Goal: Information Seeking & Learning: Learn about a topic

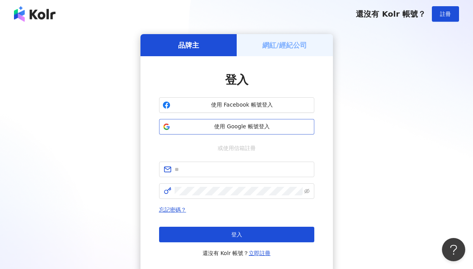
click at [259, 126] on span "使用 Google 帳號登入" at bounding box center [241, 127] width 137 height 8
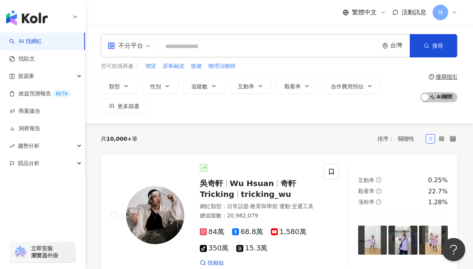
click at [250, 40] on input "search" at bounding box center [268, 46] width 214 height 15
paste input "******"
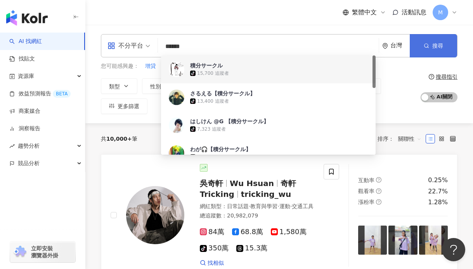
type input "******"
click at [441, 43] on span "搜尋" at bounding box center [437, 46] width 11 height 6
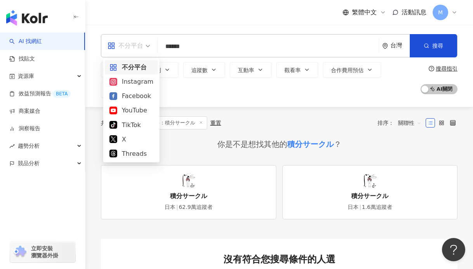
click at [138, 52] on span at bounding box center [128, 46] width 43 height 22
click at [139, 109] on div "YouTube" at bounding box center [131, 111] width 44 height 10
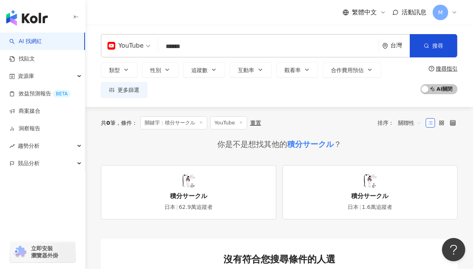
click at [228, 190] on link "積分サークル 日本 62.9萬追蹤者" at bounding box center [188, 192] width 175 height 54
click at [156, 196] on link "積分サークル 日本 62.9萬追蹤者" at bounding box center [188, 192] width 175 height 54
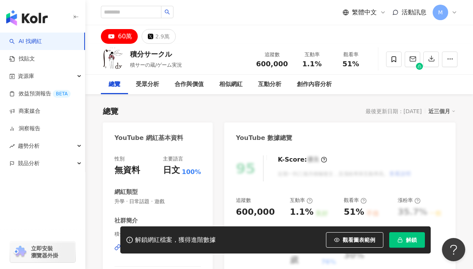
click at [401, 240] on icon "button" at bounding box center [399, 239] width 5 height 5
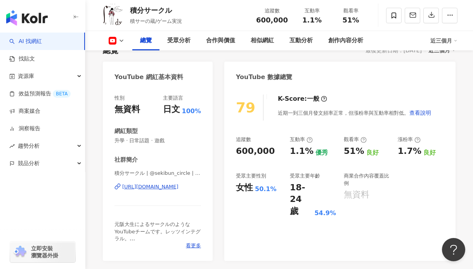
scroll to position [61, 0]
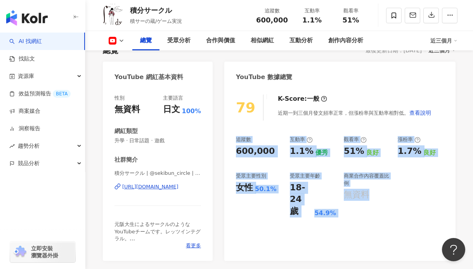
drag, startPoint x: 232, startPoint y: 138, endPoint x: 421, endPoint y: 210, distance: 202.6
click at [421, 210] on div "79 K-Score : 一般 近期一到三個月發文頻率正常，但漲粉率與互動率相對低。 查看說明 追蹤數 600,000 互動率 1.1% 優秀 觀看率 51%…" at bounding box center [339, 174] width 231 height 174
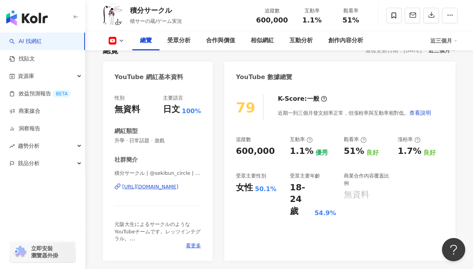
click at [380, 218] on div "79 K-Score : 一般 近期一到三個月發文頻率正常，但漲粉率與互動率相對低。 查看說明 追蹤數 600,000 互動率 1.1% 優秀 觀看率 51%…" at bounding box center [339, 174] width 231 height 174
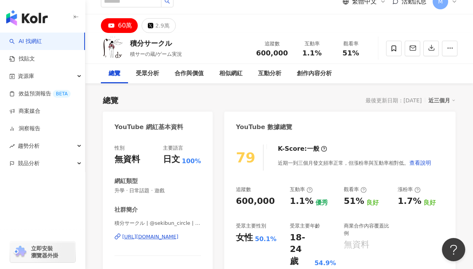
scroll to position [0, 0]
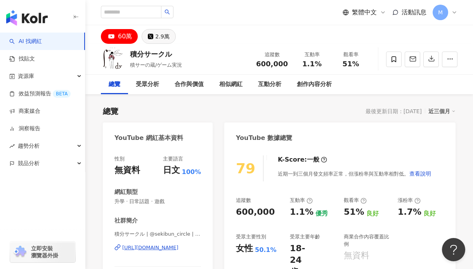
click at [163, 31] on div "2.9萬" at bounding box center [162, 36] width 14 height 11
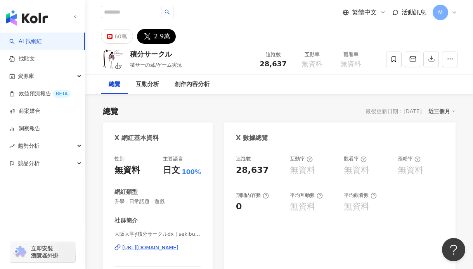
click at [156, 248] on div "https://twitter.com/sekibun_beats" at bounding box center [150, 247] width 56 height 7
click at [113, 37] on button "60萬" at bounding box center [117, 36] width 32 height 15
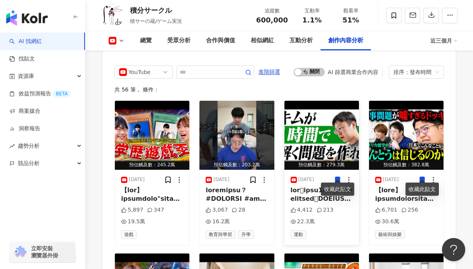
scroll to position [2140, 0]
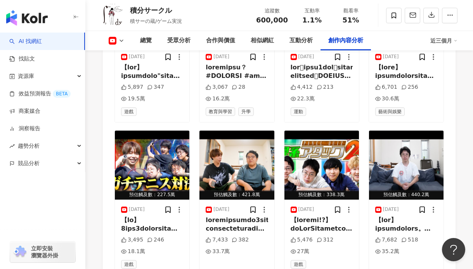
scroll to position [2103, 0]
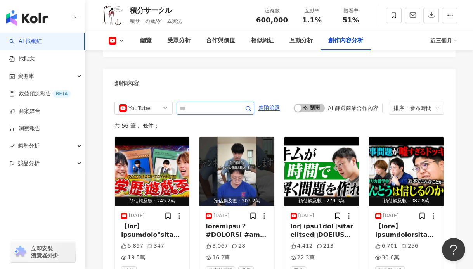
click at [197, 104] on input "text" at bounding box center [207, 108] width 54 height 9
drag, startPoint x: 289, startPoint y: 119, endPoint x: 259, endPoint y: 113, distance: 31.2
click at [289, 123] on div "共 56 筆 ， 條件：" at bounding box center [278, 126] width 329 height 6
click at [244, 104] on span at bounding box center [243, 108] width 16 height 9
type input "*"
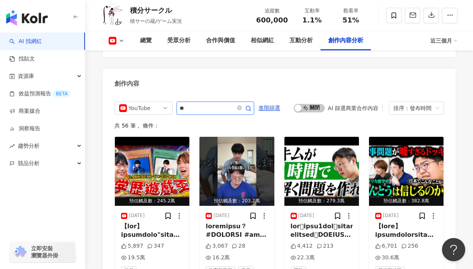
type input "**"
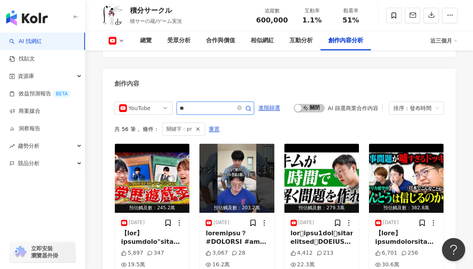
scroll to position [2115, 0]
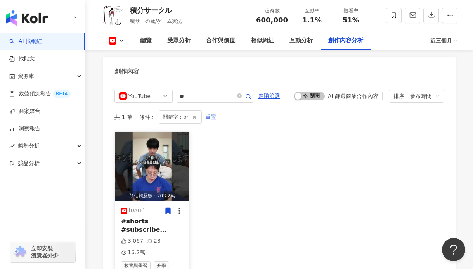
click at [149, 220] on div "#shorts #subscribe # PR ◯積サーのマダミスはコチラ！ htt" at bounding box center [152, 225] width 62 height 17
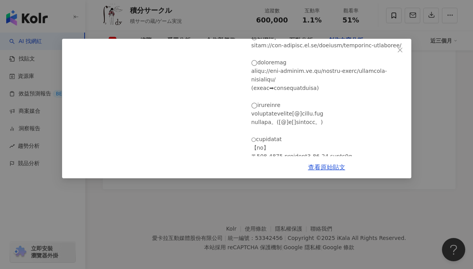
scroll to position [0, 0]
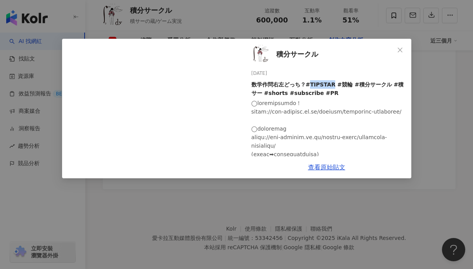
drag, startPoint x: 309, startPoint y: 84, endPoint x: 330, endPoint y: 85, distance: 21.0
click at [330, 85] on div "数学作問右左どっち？#TIPSTAR #競輪 #積分サークル #積サー #shorts #subscribe #PR" at bounding box center [328, 88] width 154 height 17
copy div "TIPSTAR"
click at [431, 87] on div "積分サークル 2025/8/30 数学作問右左どっち？#TIPSTAR #競輪 #積分サークル #積サー #shorts #subscribe #PR 3,0…" at bounding box center [236, 134] width 473 height 269
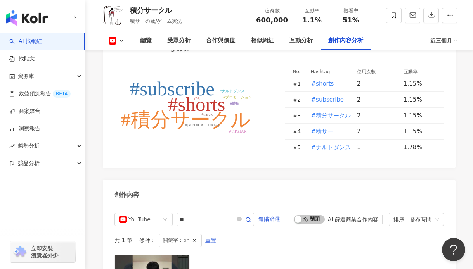
scroll to position [2011, 0]
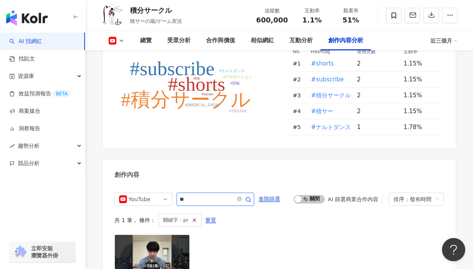
click at [219, 195] on input "**" at bounding box center [207, 199] width 54 height 9
click at [241, 197] on icon "close-circle" at bounding box center [239, 199] width 5 height 5
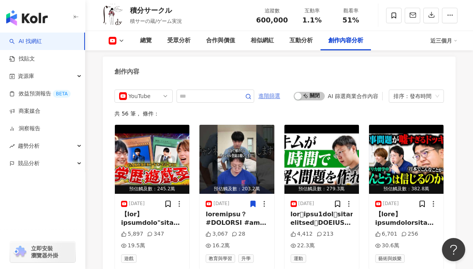
click at [267, 93] on span "進階篩選" at bounding box center [269, 96] width 22 height 12
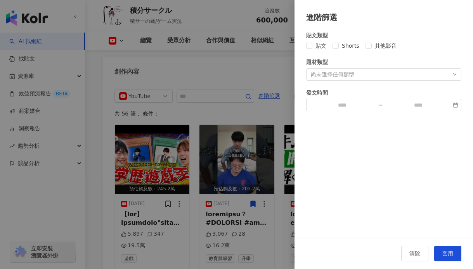
click at [354, 76] on div "尚未選擇任何類型" at bounding box center [383, 74] width 155 height 12
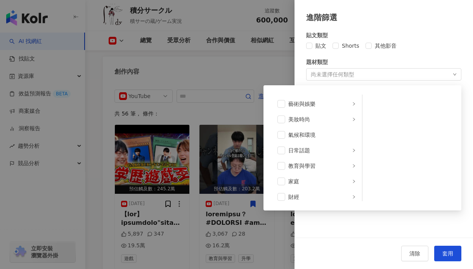
click at [354, 76] on div "尚未選擇任何類型 藝術與娛樂 美妝時尚 氣候和環境 日常話題 教育與學習 家庭 財經 美食 命理占卜 遊戲 法政社會 生活風格 影視娛樂 醫療與健康 寵物 攝…" at bounding box center [383, 74] width 155 height 12
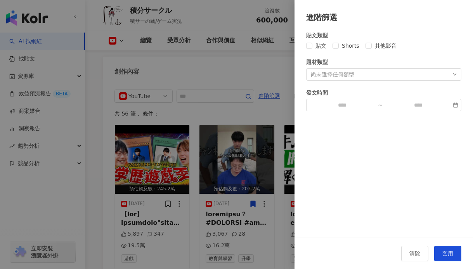
click at [249, 106] on div at bounding box center [236, 134] width 473 height 269
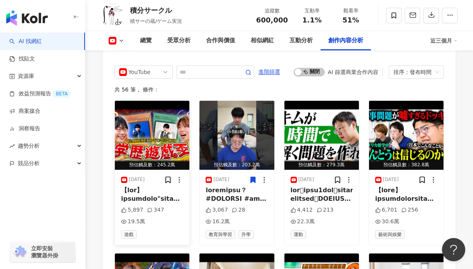
scroll to position [2143, 0]
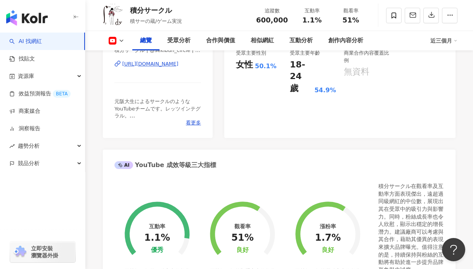
scroll to position [147, 0]
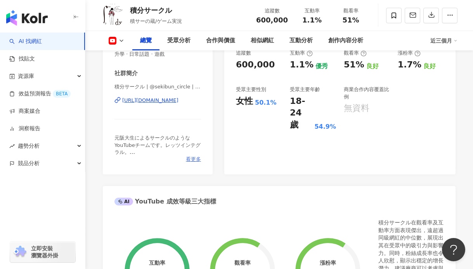
click at [189, 161] on span "看更多" at bounding box center [193, 159] width 15 height 7
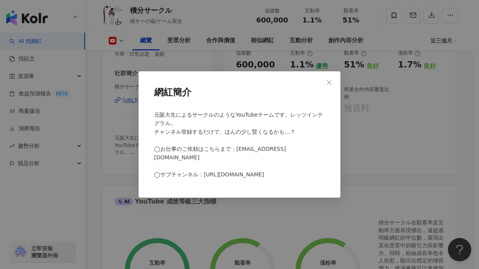
click at [136, 164] on div "網紅簡介 元阪大生によるサークルのようなYouTubeチームです。レッツインテグラル。 チャンネル登録するだけで、ほんの少し賢くなるかも…？ ◯お仕事のご依頼…" at bounding box center [239, 134] width 479 height 269
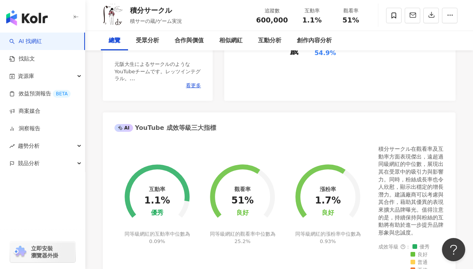
scroll to position [0, 0]
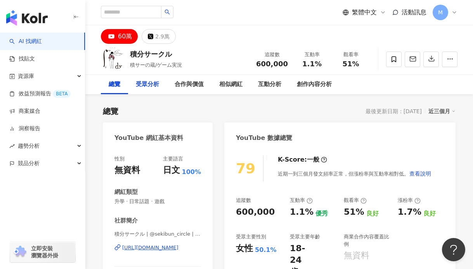
click at [143, 82] on div "受眾分析" at bounding box center [147, 84] width 23 height 9
click at [140, 13] on input "search" at bounding box center [131, 12] width 61 height 12
paste input "**********"
type input "**********"
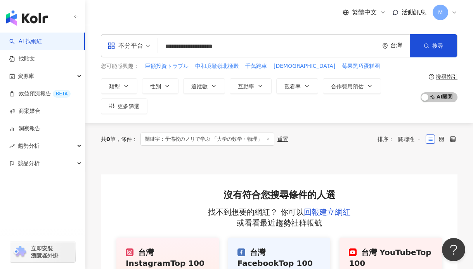
drag, startPoint x: 302, startPoint y: 47, endPoint x: 222, endPoint y: 46, distance: 79.5
click at [222, 46] on input "**********" at bounding box center [268, 46] width 214 height 15
type input "*********"
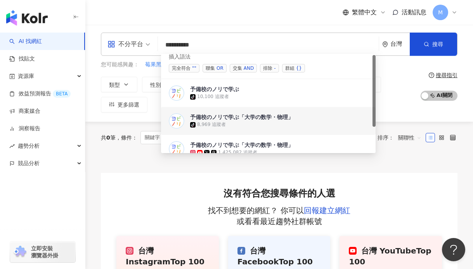
scroll to position [26, 0]
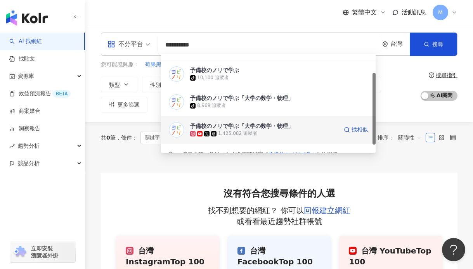
click at [300, 131] on div "1,425,082 追蹤者" at bounding box center [264, 134] width 148 height 8
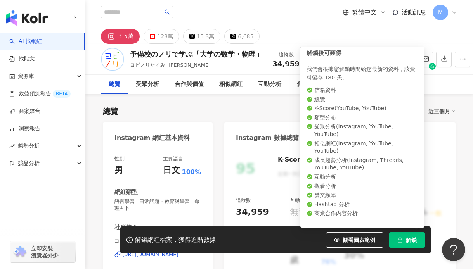
click at [412, 238] on span "解鎖" at bounding box center [411, 240] width 11 height 6
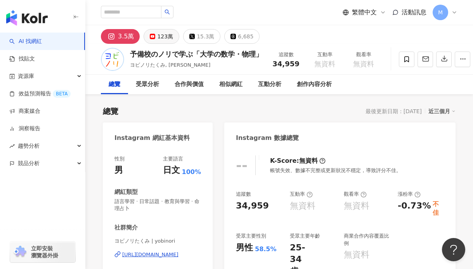
click at [157, 41] on div "123萬" at bounding box center [165, 36] width 16 height 11
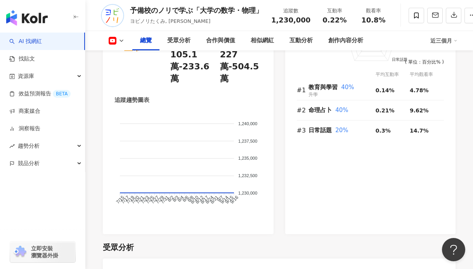
scroll to position [614, 0]
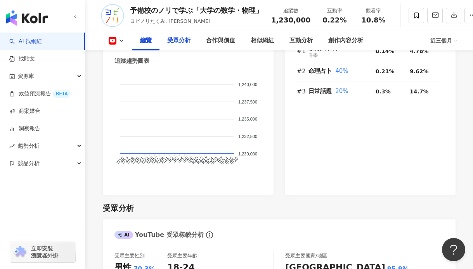
click at [175, 43] on div "受眾分析" at bounding box center [178, 40] width 23 height 9
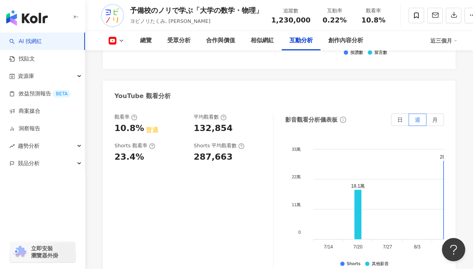
scroll to position [1496, 0]
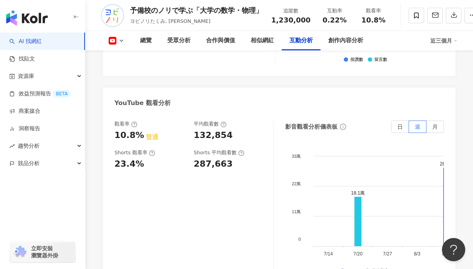
click at [118, 41] on icon at bounding box center [121, 41] width 6 height 6
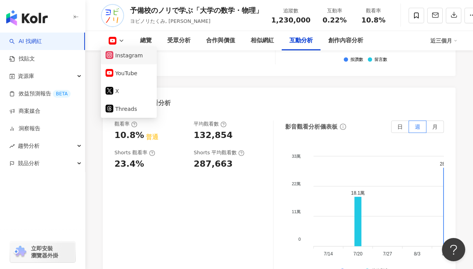
click at [134, 57] on button "Instagram" at bounding box center [129, 55] width 47 height 11
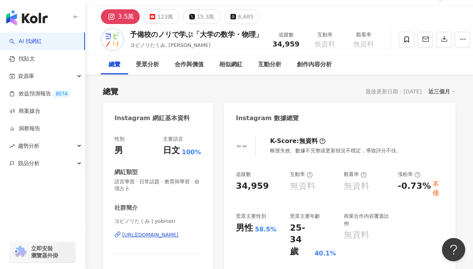
scroll to position [52, 0]
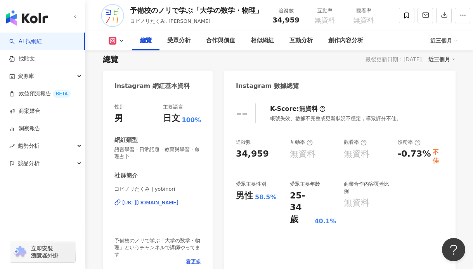
click at [175, 200] on div "https://www.instagram.com/yobinori/" at bounding box center [150, 202] width 56 height 7
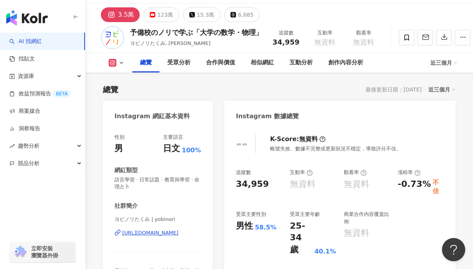
scroll to position [0, 0]
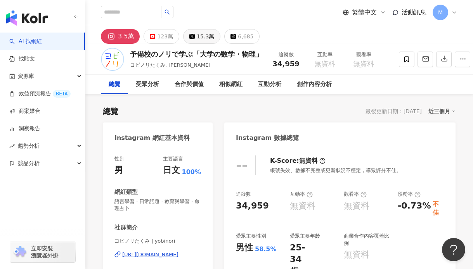
click at [189, 40] on button "15.3萬" at bounding box center [201, 36] width 37 height 15
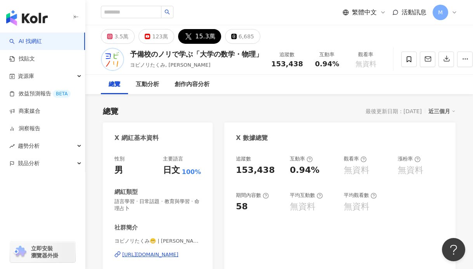
click at [138, 251] on div "https://twitter.com/yobinori" at bounding box center [150, 254] width 56 height 7
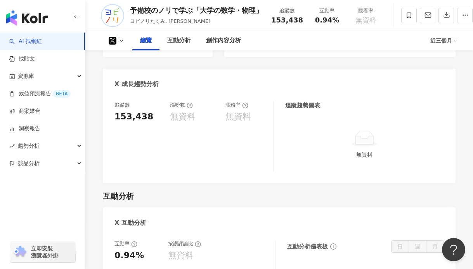
scroll to position [275, 0]
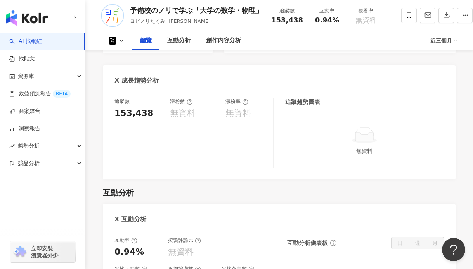
click at [123, 38] on icon at bounding box center [121, 41] width 6 height 6
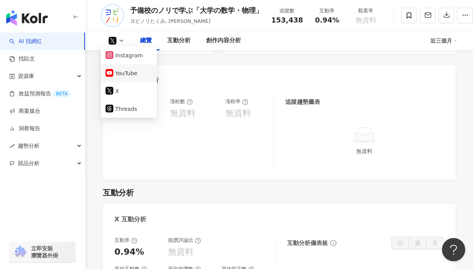
click at [137, 73] on button "YouTube" at bounding box center [129, 73] width 47 height 11
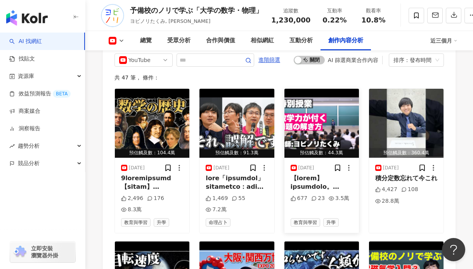
scroll to position [2164, 0]
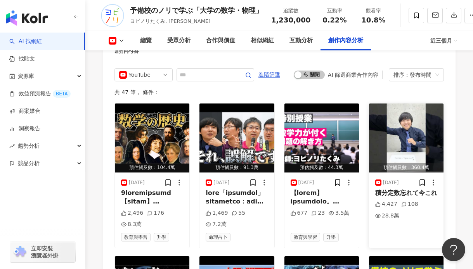
click at [427, 126] on img "button" at bounding box center [406, 138] width 74 height 69
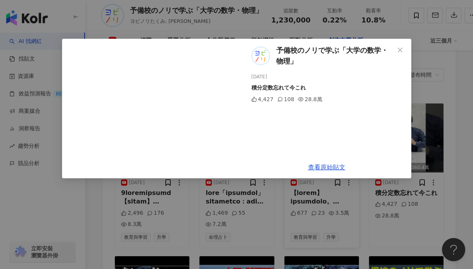
click at [354, 206] on div "予備校のノリで学ぶ「大学の数学・物理」 2025/8/15 積分定数忘れて今これ 4,427 108 28.8萬 查看原始貼文" at bounding box center [236, 134] width 473 height 269
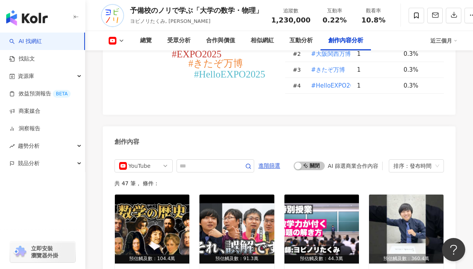
scroll to position [2043, 0]
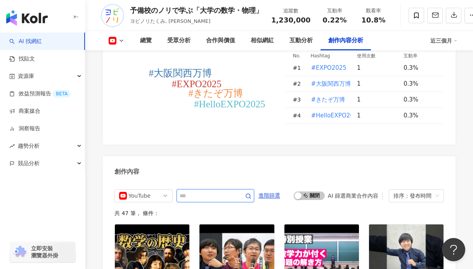
click at [217, 191] on input "text" at bounding box center [207, 195] width 54 height 9
type input "*"
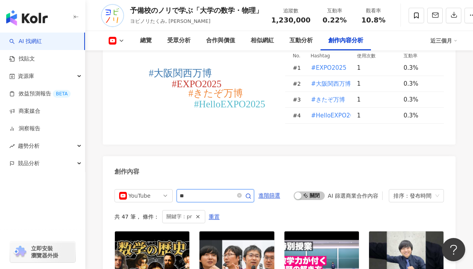
scroll to position [2129, 0]
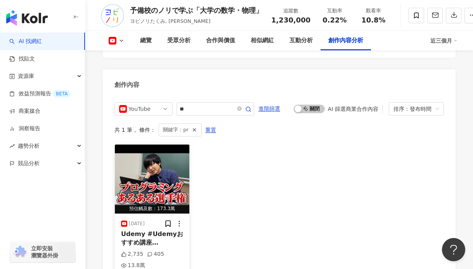
click at [180, 161] on img "button" at bounding box center [152, 179] width 74 height 69
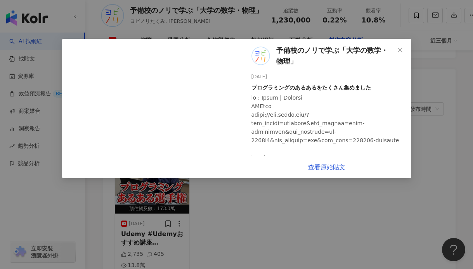
click at [317, 228] on div "予備校のノリで学ぶ「大学の数学・物理」 2025/1/2 プログラミングのあるあるをたくさん集めました 2,735 405 13.8萬 查看原始貼文" at bounding box center [236, 134] width 473 height 269
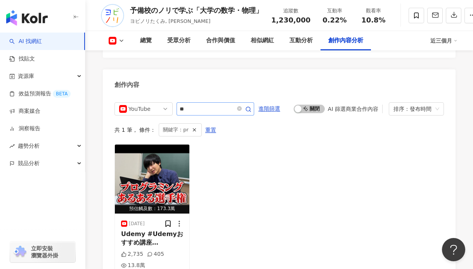
click at [202, 102] on span "**" at bounding box center [215, 108] width 78 height 13
click at [205, 104] on input "**" at bounding box center [207, 108] width 54 height 9
type input "*"
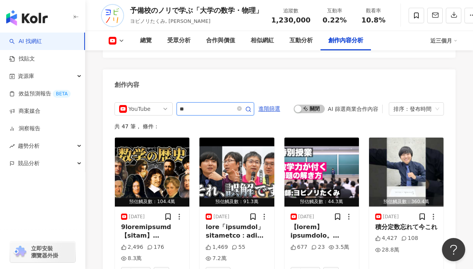
type input "*"
click at [187, 104] on input "text" at bounding box center [207, 108] width 54 height 9
type input "*"
type input "**"
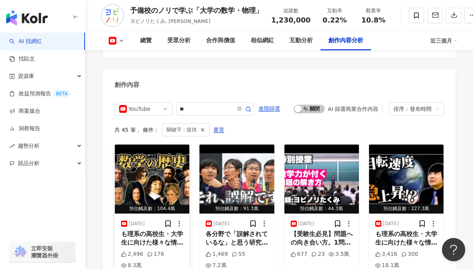
click at [170, 163] on img "button" at bounding box center [152, 179] width 74 height 69
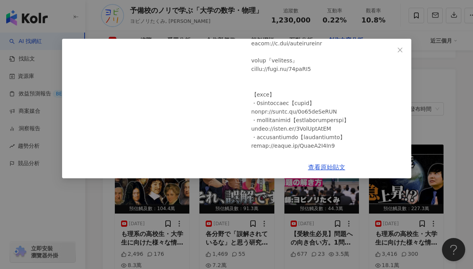
scroll to position [135, 0]
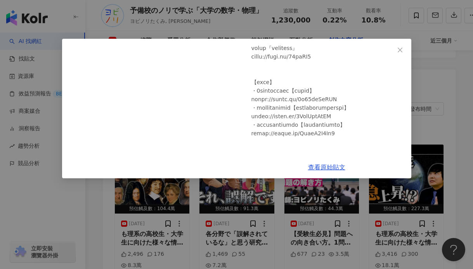
click at [296, 187] on div "予備校のノリで学ぶ「大学の数学・物理」 2025/9/12 1時間半で語る数学の歴史【黒板で解説】 2,496 176 8.3萬 查看原始貼文" at bounding box center [236, 134] width 473 height 269
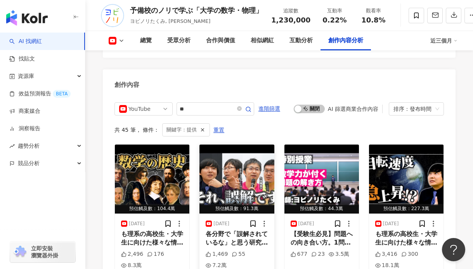
click at [246, 230] on div "各分野で「誤解されているな」と思う研究の話 提供 ：芝浦工業大学 ★芝浦工業大学システム理工学部　2026年課程制へ https://newsystems20…" at bounding box center [237, 238] width 62 height 17
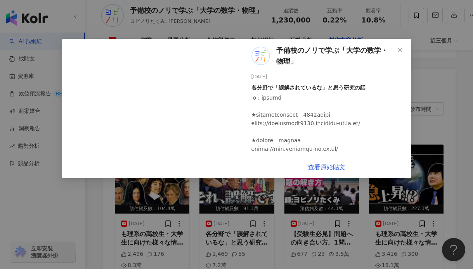
scroll to position [2, 0]
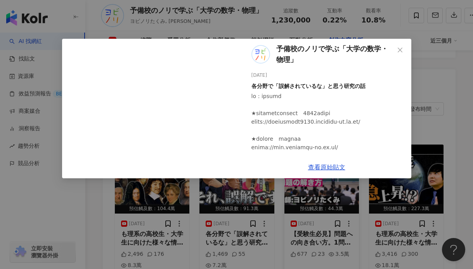
click at [287, 220] on div "予備校のノリで学ぶ「大学の数学・物理」 2025/9/5 各分野で「誤解されているな」と思う研究の話 1,469 55 7.2萬 查看原始貼文" at bounding box center [236, 134] width 473 height 269
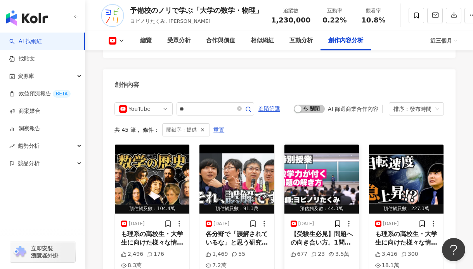
click at [312, 230] on span "【受験生必見】問題への向き合い方。1問から多くを学ぼう" at bounding box center [322, 242] width 62 height 25
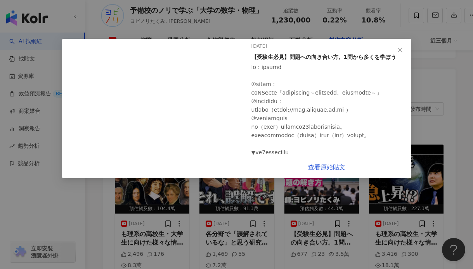
scroll to position [62, 0]
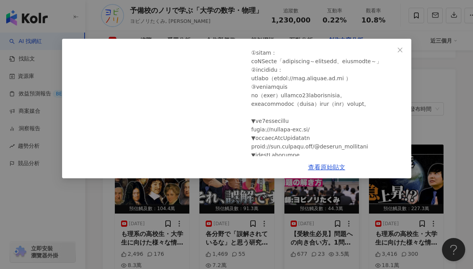
click at [324, 208] on div "予備校のノリで学ぶ「大学の数学・物理」 2025/8/29 【受験生必見】問題への向き合い方。1問から多くを学ぼう 677 23 3.5萬 查看原始貼文" at bounding box center [236, 134] width 473 height 269
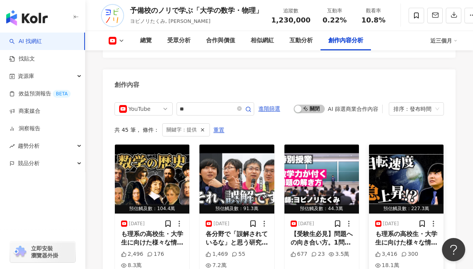
click at [398, 230] on span "も理系の高校生・大学生に向けた様々な情報" at bounding box center [406, 238] width 62 height 16
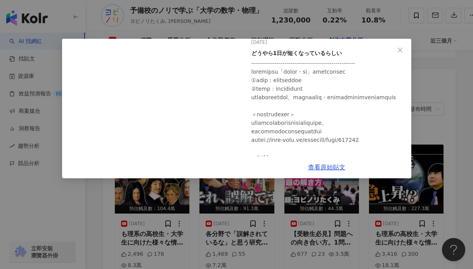
scroll to position [42, 0]
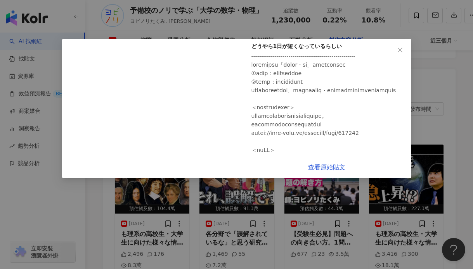
click at [367, 216] on div "予備校のノリで学ぶ「大学の数学・物理」 2025/7/26 どうやら1日が短くなっているらしい 3,416 300 18.1萬 查看原始貼文" at bounding box center [236, 134] width 473 height 269
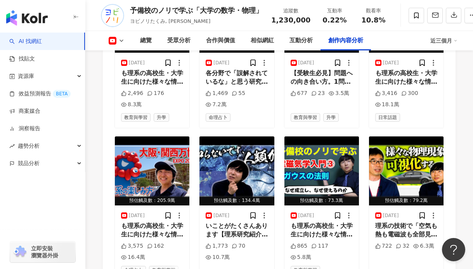
scroll to position [2295, 0]
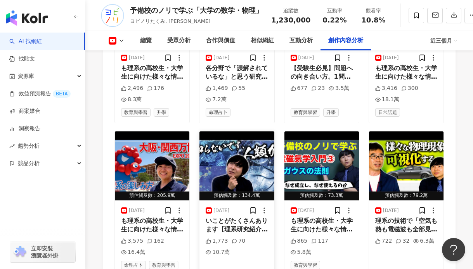
click at [258, 191] on div "預估觸及數：134.4萬" at bounding box center [236, 196] width 74 height 10
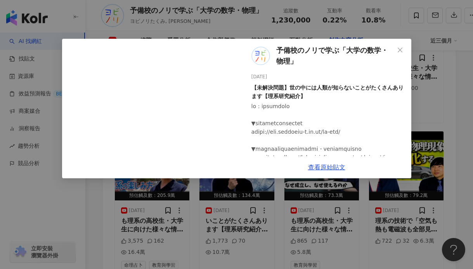
click at [340, 204] on div "予備校のノリで学ぶ「大学の数学・物理」 2025/7/4 【未解決問題】世の中には人類が知らないことがたくさんあります【理系研究紹介】 1,773 70 10…" at bounding box center [236, 134] width 473 height 269
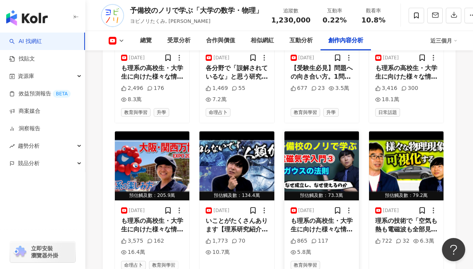
click at [330, 217] on div "も理系の高校生・大学生に向けた様々な情報 提供 を行っています ＜クラウドファンデ" at bounding box center [322, 225] width 62 height 17
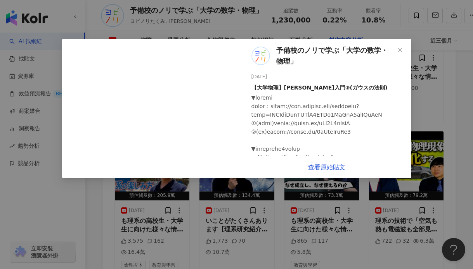
click at [352, 218] on div "予備校のノリで学ぶ「大学の数学・物理」 2025/6/13 【大学物理】電磁気学入門③(ガウスの法則) 865 117 5.8萬 查看原始貼文" at bounding box center [236, 134] width 473 height 269
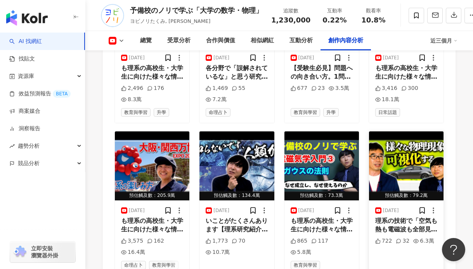
click at [400, 217] on div "理系の技術で「空気も熱も電磁波も全部見る」 提供 ：株式会社IDAJ https://www.idaj.co.jp/ ▼採用情報はこちら▼ 新卒採用HP：ht…" at bounding box center [406, 225] width 62 height 17
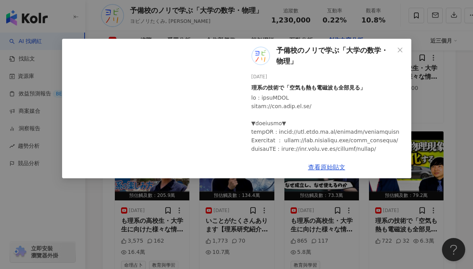
click at [401, 212] on div "予備校のノリで学ぶ「大学の数学・物理」 2025/6/9 理系の技術で「空気も熱も電磁波も全部見る」 722 32 6.3萬 查看原始貼文" at bounding box center [236, 134] width 473 height 269
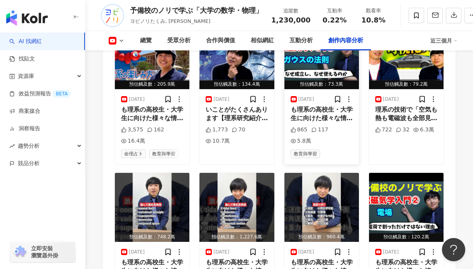
scroll to position [2421, 0]
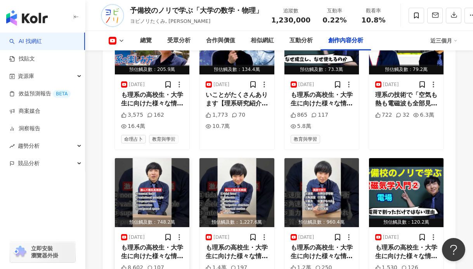
click at [147, 158] on img "button" at bounding box center [152, 192] width 74 height 69
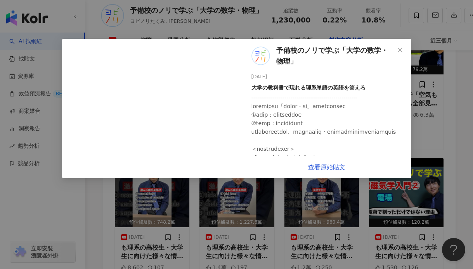
click at [316, 210] on div "予備校のノリで学ぶ「大学の数学・物理」 2025/6/2 大学の教科書で現れる理系単語の英語を答えろ 8,602 107 59.8萬 查看原始貼文" at bounding box center [236, 134] width 473 height 269
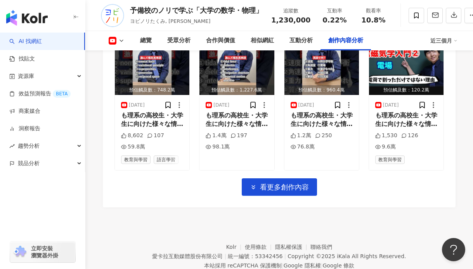
scroll to position [2559, 0]
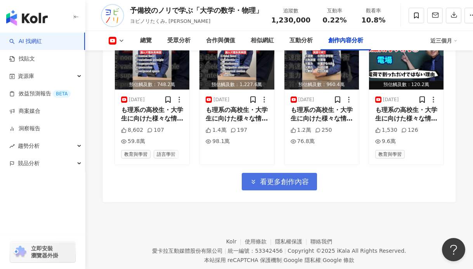
click at [271, 178] on span "看更多創作內容" at bounding box center [284, 182] width 49 height 9
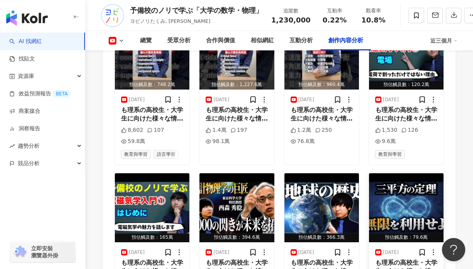
click at [400, 200] on img "button" at bounding box center [406, 207] width 74 height 69
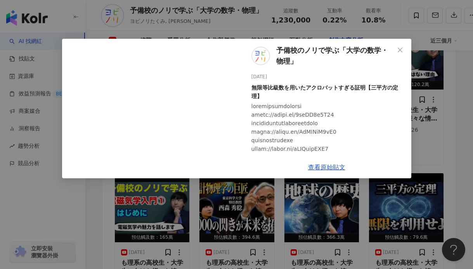
scroll to position [13, 0]
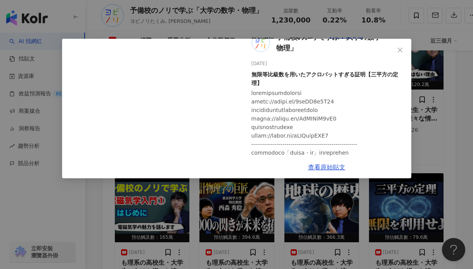
click at [333, 217] on div "予備校のノリで学ぶ「大学の数学・物理」 2025/3/21 無限等比級数を用いたアクロバットすぎる証明【三平方の定理】 1,290 74 6.3萬 查看原始貼文" at bounding box center [236, 134] width 473 height 269
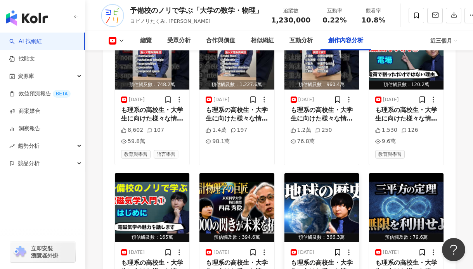
click at [328, 193] on img "button" at bounding box center [321, 207] width 74 height 69
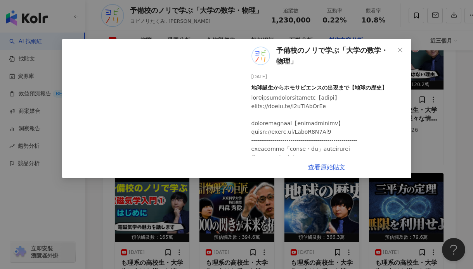
click at [309, 208] on div "予備校のノリで学ぶ「大学の数学・物理」 2025/3/28 地球誕生からホモサピエンスの出現まで【地球の歴史】 2,694 119 29.2萬 查看原始貼文" at bounding box center [236, 134] width 473 height 269
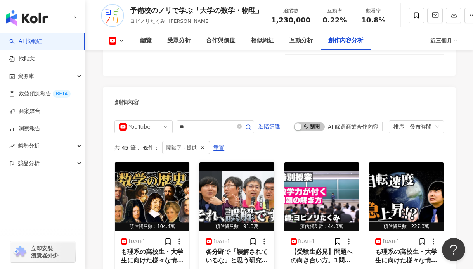
scroll to position [2120, 0]
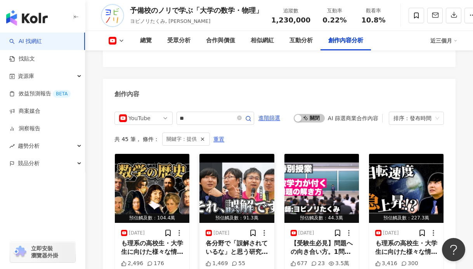
click at [249, 239] on div "各分野で「誤解されているな」と思う研究の話 提供 ：芝浦工業大学 ★芝浦工業大学システム理工学部　2026年課程制へ https://newsystems20…" at bounding box center [237, 247] width 62 height 17
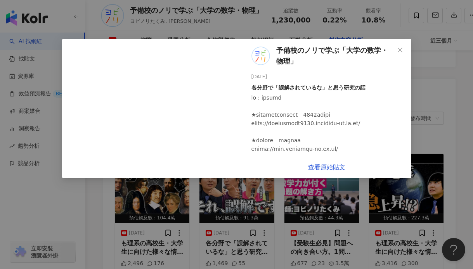
click at [423, 86] on div "予備校のノリで学ぶ「大学の数学・物理」 2025/9/5 各分野で「誤解されているな」と思う研究の話 1,469 55 7.2萬 查看原始貼文" at bounding box center [236, 134] width 473 height 269
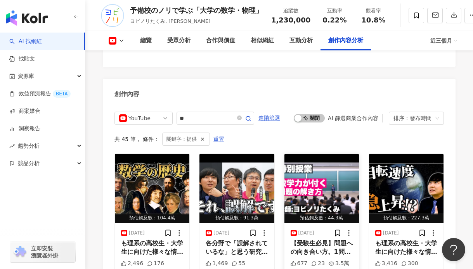
click at [315, 170] on img "button" at bounding box center [321, 188] width 74 height 69
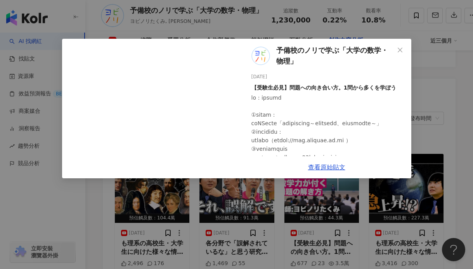
scroll to position [2180, 0]
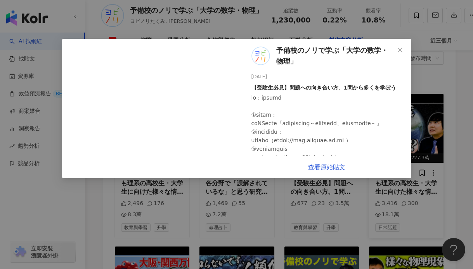
click at [420, 83] on div "予備校のノリで学ぶ「大学の数学・物理」 2025/8/29 【受験生必見】問題への向き合い方。1問から多くを学ぼう 677 23 3.5萬 查看原始貼文" at bounding box center [236, 134] width 473 height 269
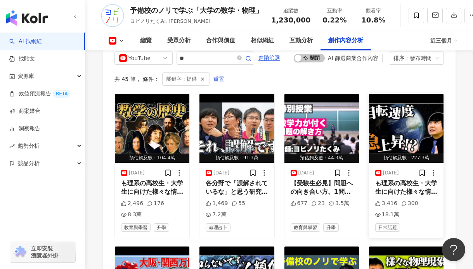
click at [405, 120] on img "button" at bounding box center [406, 128] width 74 height 69
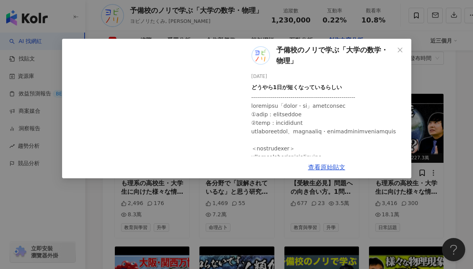
scroll to position [0, 0]
click at [373, 186] on div "予備校のノリで学ぶ「大学の数学・物理」 2025/7/26 どうやら1日が短くなっているらしい 3,416 300 18.1萬 查看原始貼文" at bounding box center [236, 134] width 473 height 269
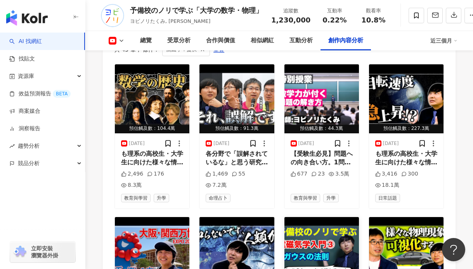
scroll to position [2326, 0]
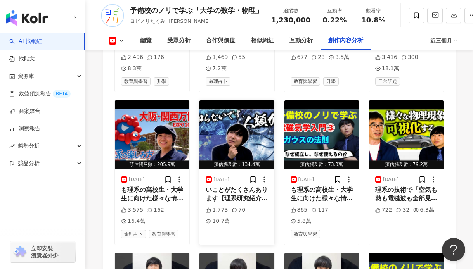
click at [247, 130] on img "button" at bounding box center [236, 134] width 74 height 69
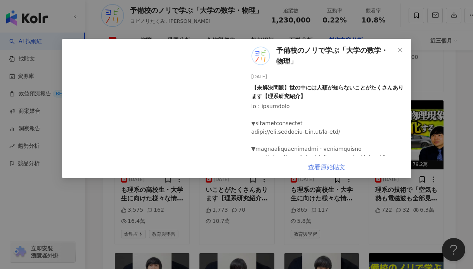
click at [324, 166] on link "查看原始貼文" at bounding box center [326, 167] width 37 height 7
click at [398, 52] on icon "close" at bounding box center [400, 50] width 6 height 6
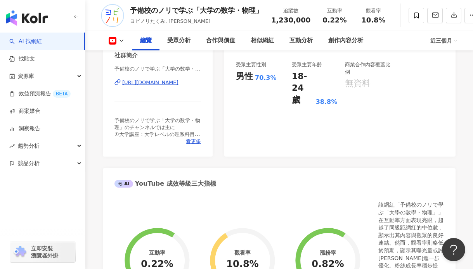
scroll to position [0, 0]
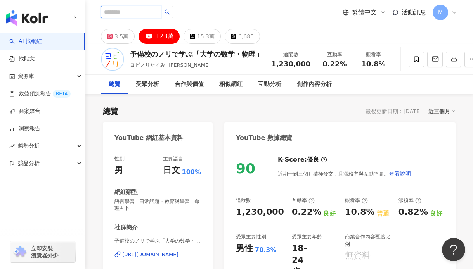
click at [149, 15] on input "search" at bounding box center [131, 12] width 61 height 12
paste input "******"
type input "******"
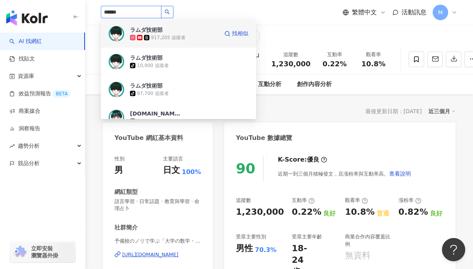
click at [166, 31] on span "ラムダ技術部" at bounding box center [155, 30] width 50 height 8
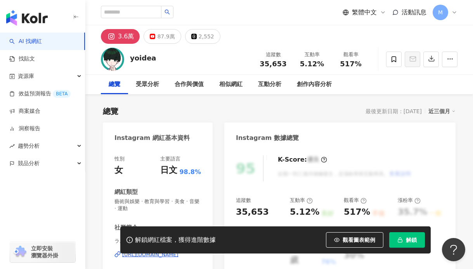
click at [114, 61] on img at bounding box center [112, 59] width 23 height 23
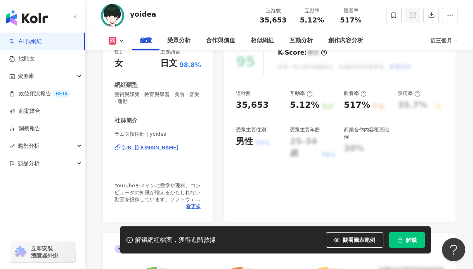
scroll to position [117, 0]
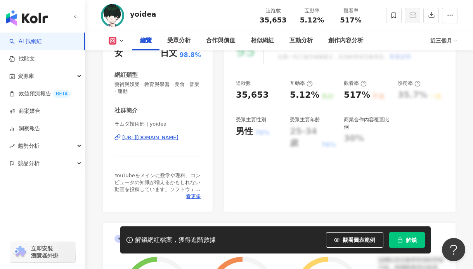
click at [412, 242] on span "解鎖" at bounding box center [411, 240] width 11 height 6
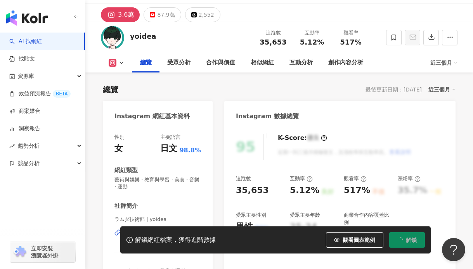
scroll to position [0, 0]
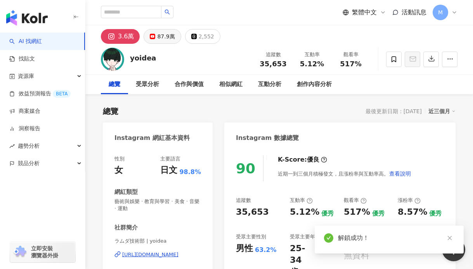
click at [160, 38] on div "87.9萬" at bounding box center [165, 36] width 17 height 11
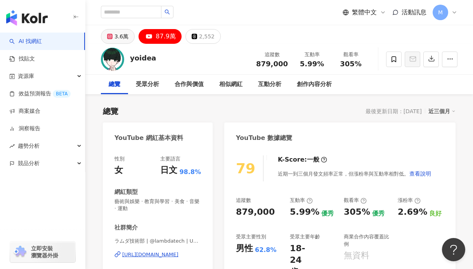
click at [123, 35] on div "3.6萬" at bounding box center [121, 36] width 14 height 11
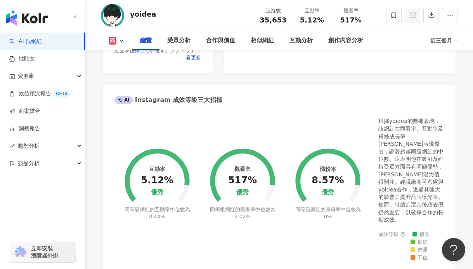
scroll to position [117, 0]
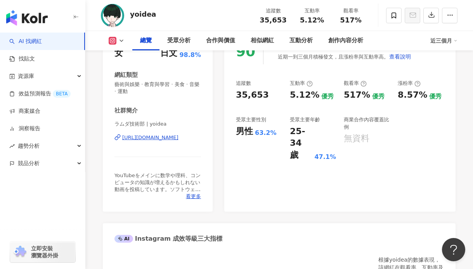
click at [150, 137] on div "[URL][DOMAIN_NAME]" at bounding box center [150, 137] width 56 height 7
drag, startPoint x: 155, startPoint y: 16, endPoint x: 132, endPoint y: 15, distance: 23.3
click at [132, 15] on div "yoidea 追蹤數 35,653 互動率 5.12% 觀看率 517%" at bounding box center [278, 15] width 387 height 31
drag, startPoint x: 162, startPoint y: 13, endPoint x: 128, endPoint y: 14, distance: 33.7
click at [128, 14] on div "yoidea 追蹤數 35,653 互動率 5.12% 觀看率 517%" at bounding box center [278, 15] width 387 height 31
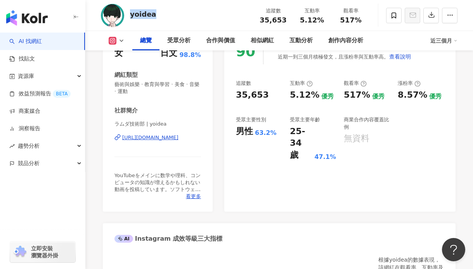
copy div "yoidea"
click at [113, 47] on div "總覽 受眾分析 合作與價值 相似網紅 互動分析 創作內容分析 近三個月" at bounding box center [279, 40] width 356 height 19
click at [112, 40] on icon at bounding box center [113, 41] width 2 height 2
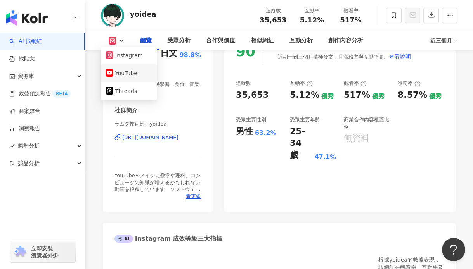
click at [132, 72] on button "YouTube" at bounding box center [129, 73] width 47 height 11
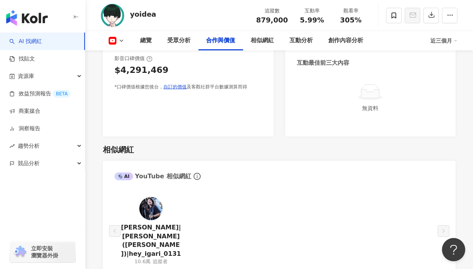
scroll to position [1082, 0]
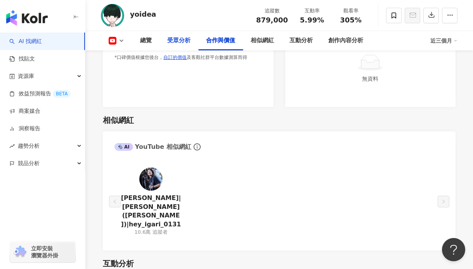
click at [181, 43] on div "受眾分析" at bounding box center [178, 40] width 23 height 9
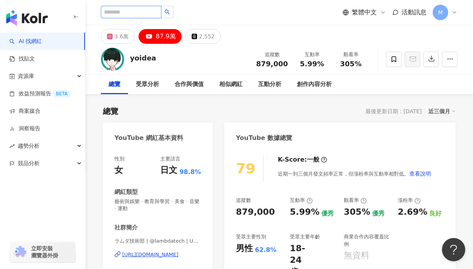
click at [137, 14] on input "search" at bounding box center [131, 12] width 61 height 12
paste input "******"
type input "******"
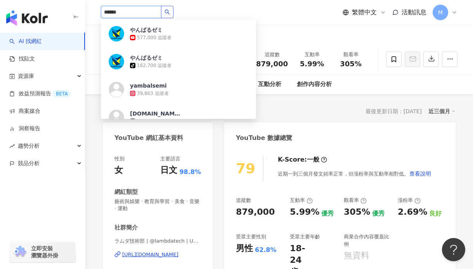
click at [169, 10] on icon "search" at bounding box center [167, 12] width 5 height 5
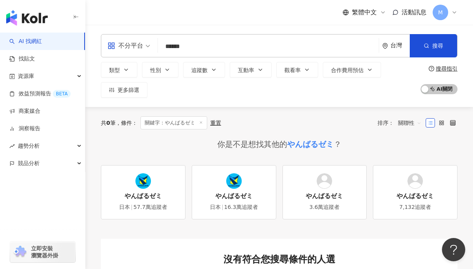
click at [149, 194] on div "やんばるゼミ" at bounding box center [143, 196] width 37 height 9
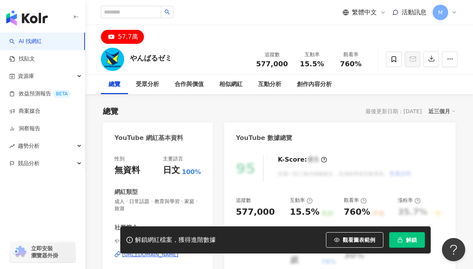
click at [408, 240] on span "解鎖" at bounding box center [411, 240] width 11 height 6
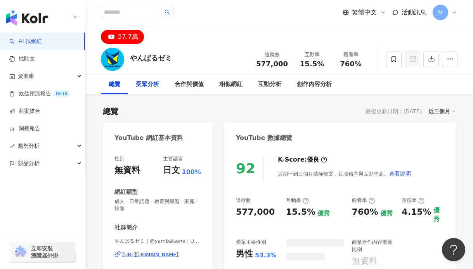
drag, startPoint x: 152, startPoint y: 91, endPoint x: 169, endPoint y: 100, distance: 18.9
click at [152, 90] on div "受眾分析" at bounding box center [147, 84] width 39 height 19
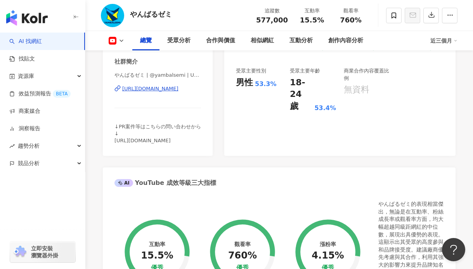
scroll to position [357, 0]
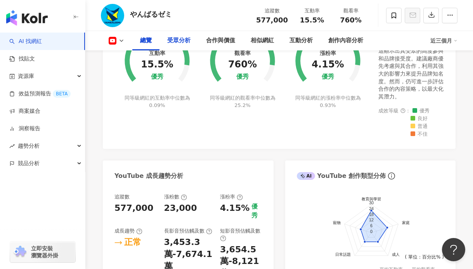
click at [187, 40] on div "受眾分析" at bounding box center [178, 40] width 23 height 9
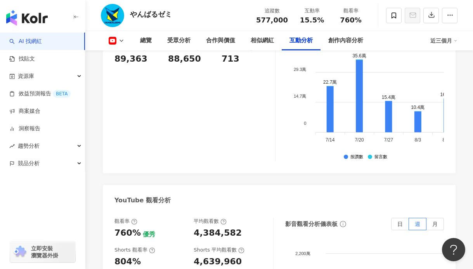
scroll to position [1362, 0]
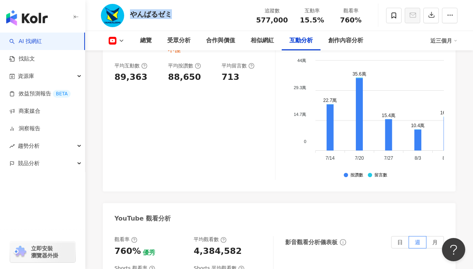
drag, startPoint x: 159, startPoint y: 14, endPoint x: 131, endPoint y: 12, distance: 28.0
click at [131, 12] on div "やんばるゼミ 追蹤數 577,000 互動率 15.5% 觀看率 760%" at bounding box center [278, 15] width 387 height 31
copy div "やんばるゼミ"
click at [42, 38] on link "AI 找網紅" at bounding box center [25, 42] width 33 height 8
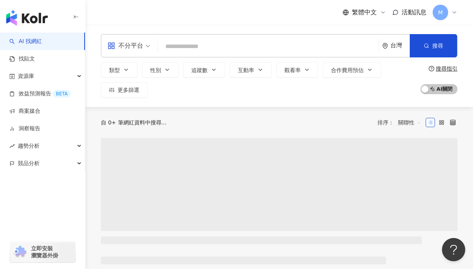
click at [177, 41] on input "search" at bounding box center [268, 46] width 214 height 15
type input "**********"
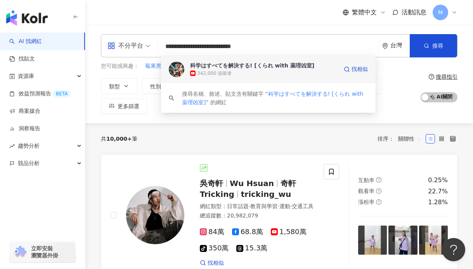
click at [287, 79] on div "科学はすべてを解決する! [くられ with 薬理凶室] 342,000 追蹤者 找相似" at bounding box center [268, 69] width 214 height 28
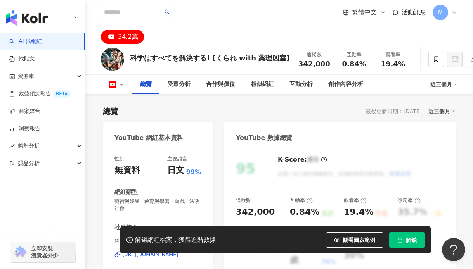
click at [400, 237] on icon "button" at bounding box center [399, 239] width 5 height 5
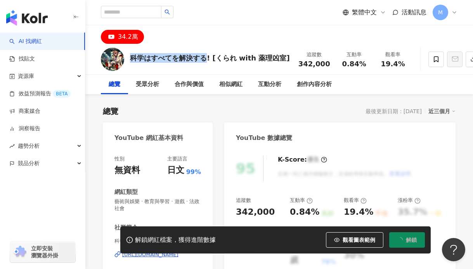
drag, startPoint x: 128, startPoint y: 58, endPoint x: 207, endPoint y: 59, distance: 79.1
click at [207, 59] on div "科学はすべてを解決する! [くられ with 薬理凶室] 追蹤數 342,000 互動率 0.84% 觀看率 19.4%" at bounding box center [278, 59] width 387 height 31
copy div "科学はすべてを解決する"
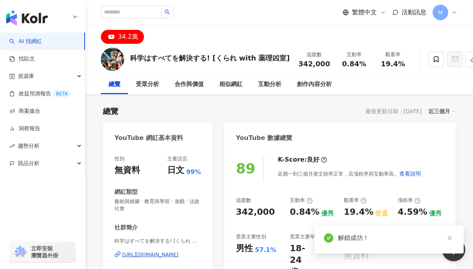
click at [160, 255] on div "[URL][DOMAIN_NAME]" at bounding box center [150, 254] width 56 height 7
click at [154, 58] on div "科学はすべてを解決する! [くられ with 薬理凶室]" at bounding box center [210, 58] width 160 height 10
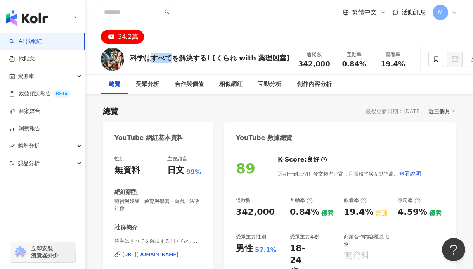
click at [154, 58] on div "科学はすべてを解決する! [くられ with 薬理凶室]" at bounding box center [210, 58] width 160 height 10
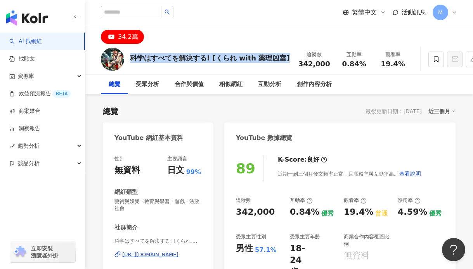
click at [154, 58] on div "科学はすべてを解決する! [くられ with 薬理凶室]" at bounding box center [210, 58] width 160 height 10
copy div "科学はすべてを解決する! [くられ with 薬理凶室]"
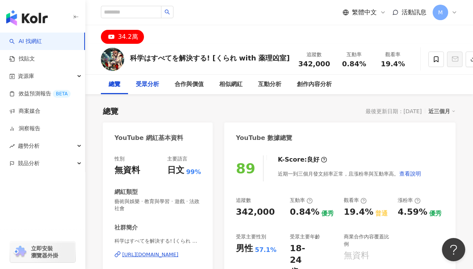
click at [139, 89] on div "受眾分析" at bounding box center [147, 84] width 23 height 9
click at [141, 8] on input "search" at bounding box center [131, 12] width 61 height 12
paste input "******"
type input "******"
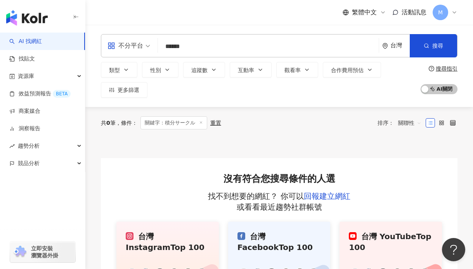
scroll to position [62, 0]
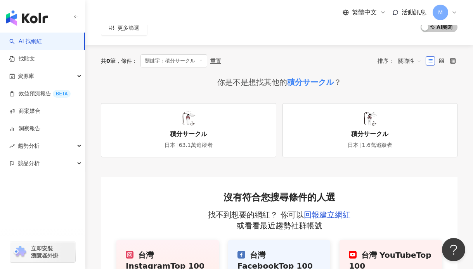
click at [194, 134] on div "積分サークル" at bounding box center [188, 134] width 37 height 9
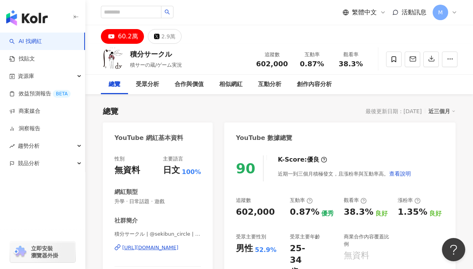
click at [123, 38] on div "60.2萬" at bounding box center [128, 36] width 20 height 11
click at [166, 246] on div "[URL][DOMAIN_NAME]" at bounding box center [150, 247] width 56 height 7
